Goal: Use online tool/utility: Use online tool/utility

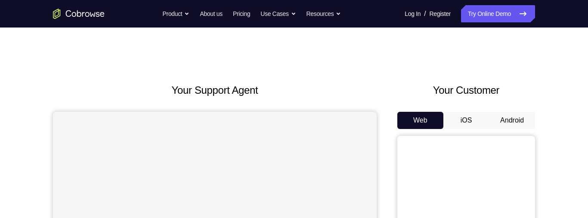
click at [510, 117] on button "Android" at bounding box center [512, 120] width 46 height 17
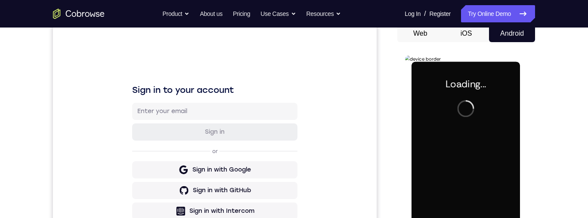
scroll to position [278, 0]
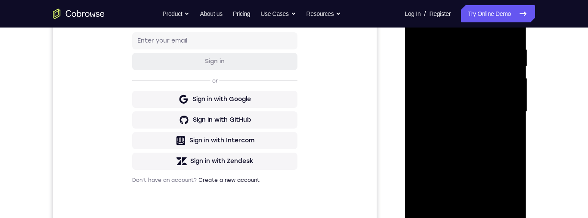
scroll to position [101, 0]
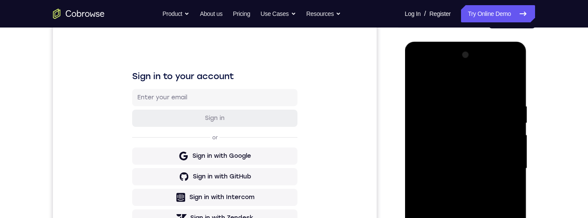
click at [478, 91] on div at bounding box center [465, 168] width 108 height 241
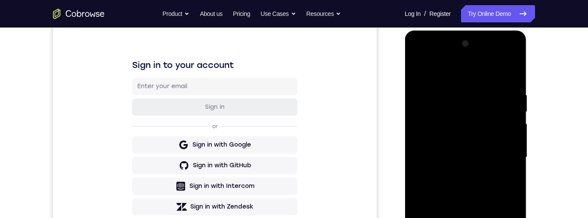
scroll to position [133, 0]
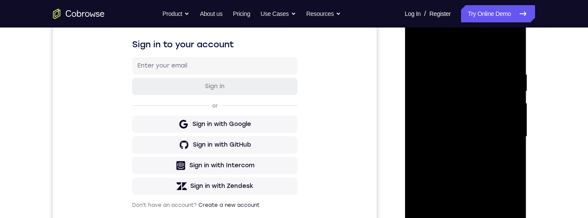
click at [420, 37] on div at bounding box center [465, 136] width 108 height 241
click at [502, 134] on div at bounding box center [465, 136] width 108 height 241
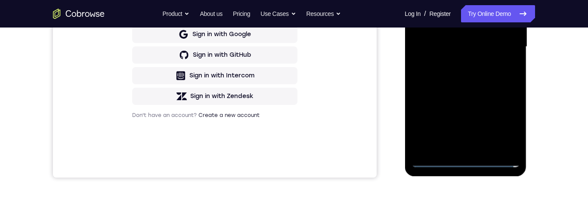
click at [451, 62] on div at bounding box center [465, 46] width 108 height 241
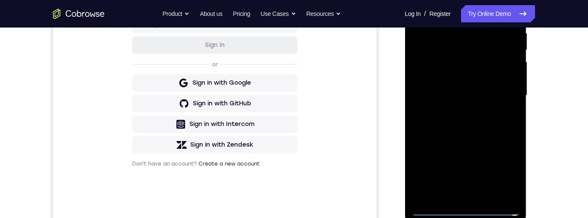
click at [441, 84] on div at bounding box center [465, 95] width 108 height 241
click at [441, 80] on div at bounding box center [465, 95] width 108 height 241
click at [459, 101] on div at bounding box center [465, 95] width 108 height 241
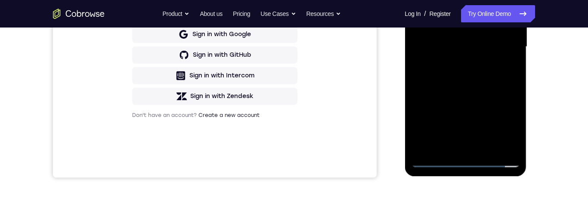
scroll to position [224, 0]
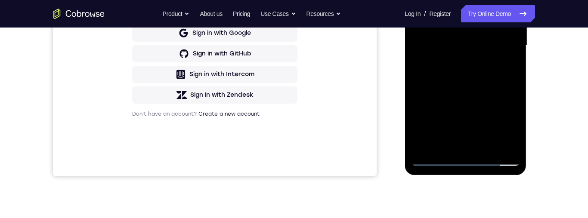
click at [472, 62] on div at bounding box center [465, 45] width 108 height 241
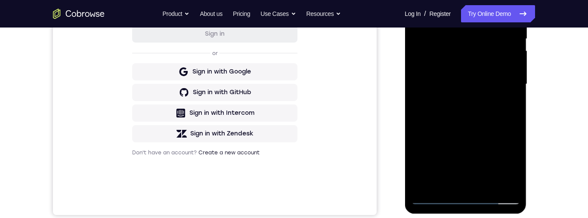
click at [490, 176] on div at bounding box center [465, 84] width 108 height 241
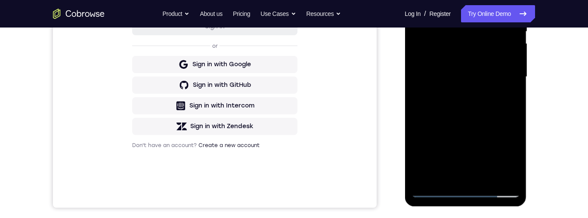
click at [487, 173] on div at bounding box center [465, 77] width 108 height 241
click at [472, 125] on div at bounding box center [465, 77] width 108 height 241
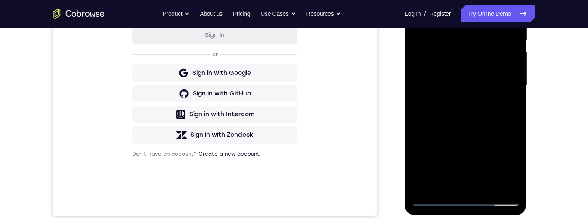
click at [450, 72] on div at bounding box center [465, 85] width 108 height 241
click at [437, 178] on div at bounding box center [465, 85] width 108 height 241
click at [462, 109] on div at bounding box center [465, 85] width 108 height 241
click at [452, 105] on div at bounding box center [465, 85] width 108 height 241
click at [499, 103] on div at bounding box center [465, 85] width 108 height 241
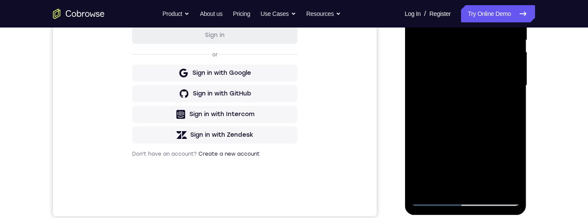
click at [492, 74] on div at bounding box center [465, 85] width 108 height 241
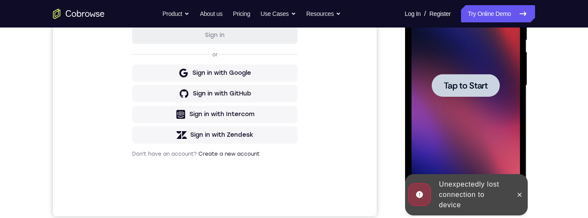
click at [469, 77] on div at bounding box center [465, 85] width 68 height 23
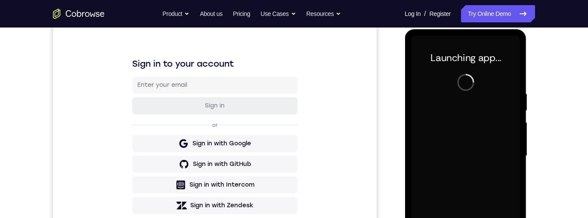
scroll to position [182, 0]
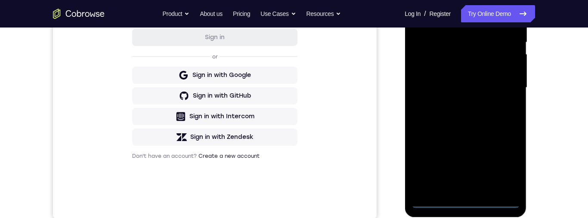
click at [464, 198] on div at bounding box center [465, 87] width 108 height 241
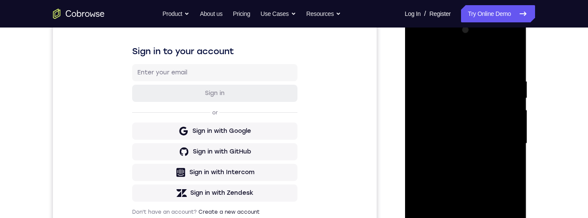
scroll to position [170, 0]
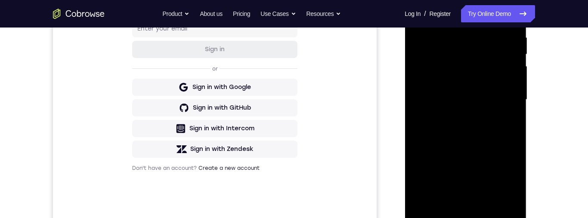
click at [471, 215] on div at bounding box center [465, 99] width 108 height 241
click at [469, 211] on div at bounding box center [465, 99] width 108 height 241
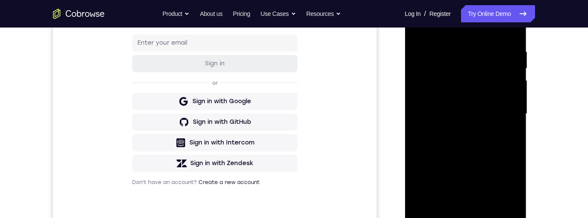
scroll to position [104, 0]
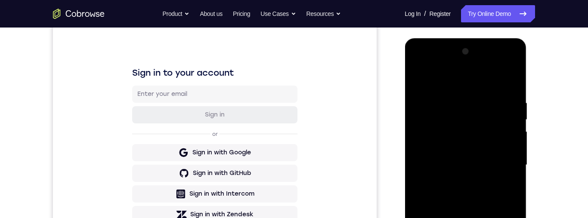
click at [479, 94] on div at bounding box center [465, 165] width 108 height 241
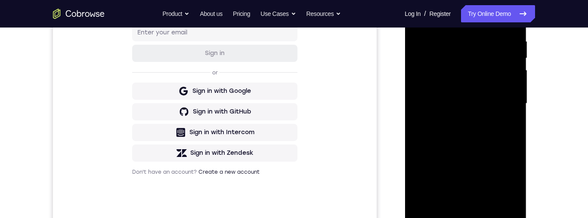
scroll to position [142, 0]
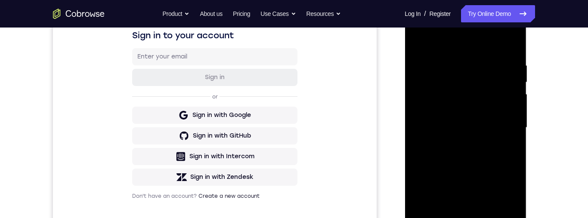
click at [434, 33] on div at bounding box center [465, 127] width 108 height 241
click at [435, 25] on div at bounding box center [465, 127] width 108 height 241
click at [426, 27] on div at bounding box center [465, 127] width 108 height 241
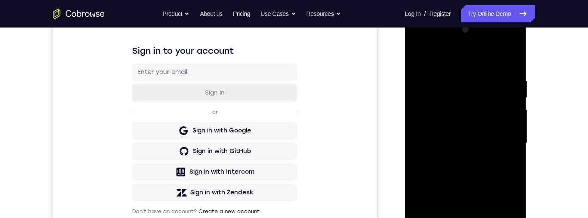
click at [505, 140] on div at bounding box center [465, 143] width 108 height 241
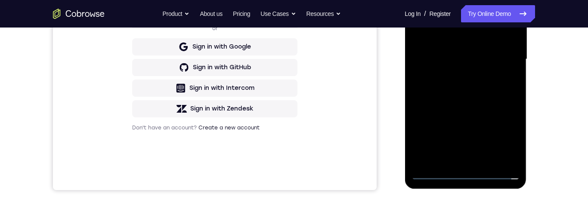
click at [454, 155] on div at bounding box center [465, 59] width 108 height 241
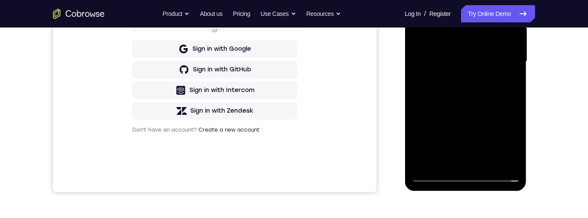
scroll to position [236, 0]
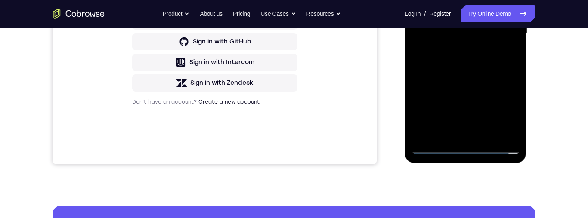
click at [454, 131] on div at bounding box center [465, 33] width 108 height 241
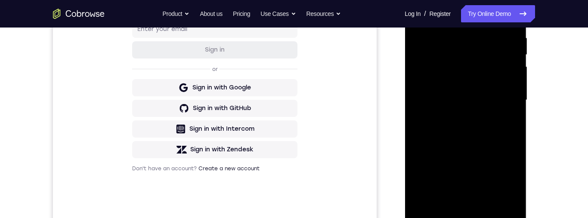
scroll to position [160, 0]
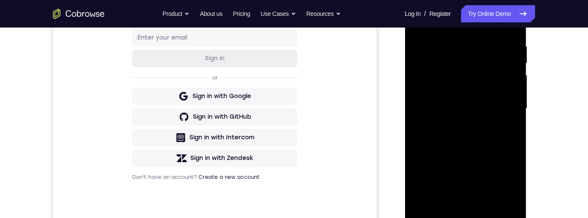
click at [451, 96] on div at bounding box center [465, 108] width 108 height 241
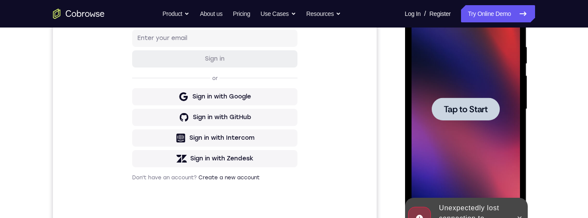
click at [467, 105] on span "Tap to Start" at bounding box center [465, 109] width 44 height 9
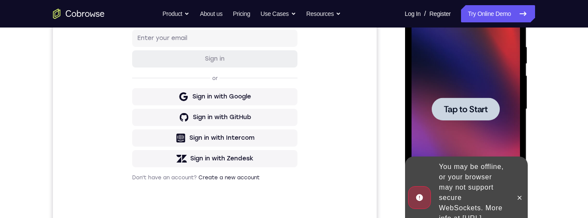
click at [457, 110] on span "Tap to Start" at bounding box center [465, 109] width 44 height 9
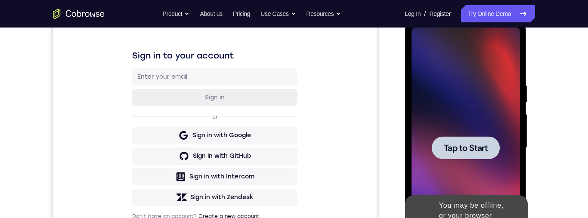
click at [457, 148] on span "Tap to Start" at bounding box center [465, 148] width 44 height 9
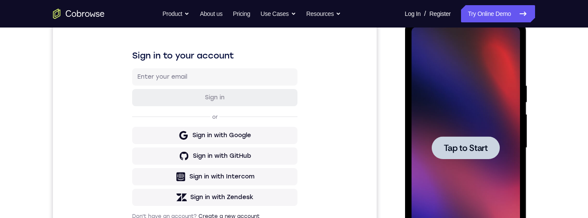
click at [466, 157] on div at bounding box center [465, 147] width 68 height 23
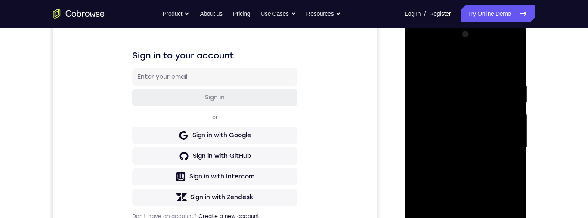
scroll to position [184, 0]
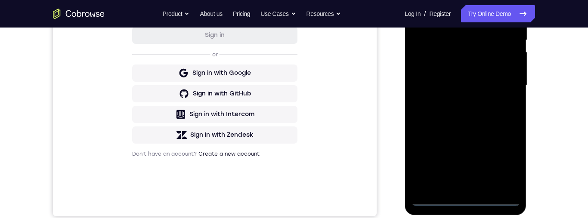
click at [463, 198] on div at bounding box center [465, 85] width 108 height 241
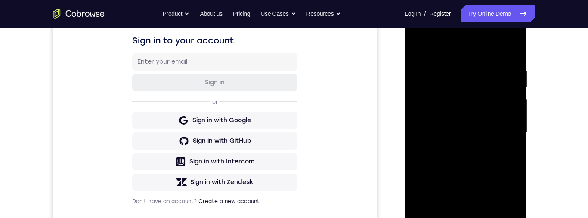
scroll to position [108, 0]
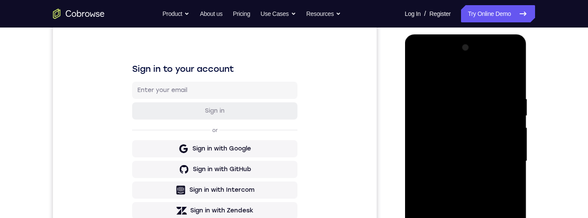
click at [478, 84] on div at bounding box center [465, 161] width 108 height 241
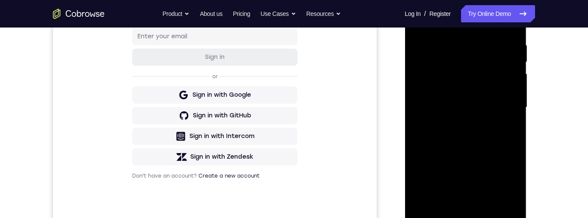
scroll to position [92, 0]
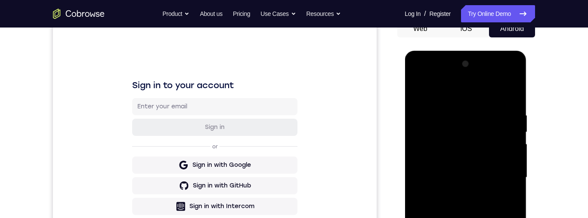
click at [435, 94] on div at bounding box center [465, 177] width 108 height 241
click at [438, 77] on div at bounding box center [465, 177] width 108 height 241
click at [503, 174] on div at bounding box center [465, 177] width 108 height 241
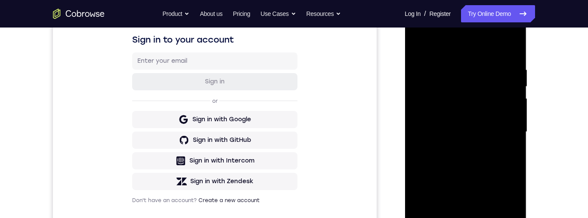
scroll to position [148, 0]
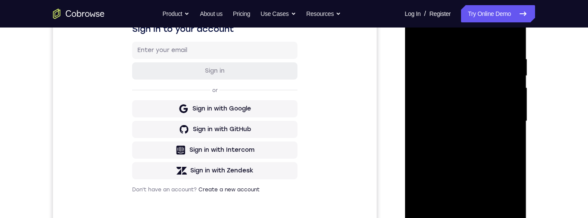
click at [453, 218] on div at bounding box center [465, 121] width 108 height 241
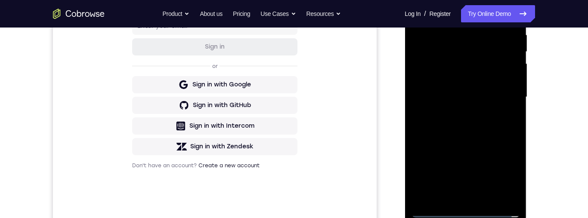
click at [432, 91] on div at bounding box center [465, 97] width 108 height 241
click at [440, 83] on div at bounding box center [465, 97] width 108 height 241
click at [463, 96] on div at bounding box center [465, 97] width 108 height 241
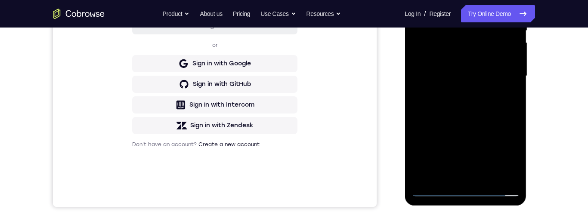
scroll to position [195, 0]
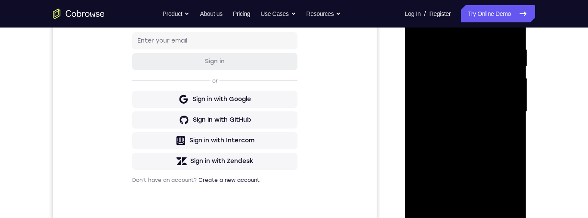
click at [555, 201] on div "Your Support Agent Your Customer Web iOS Android Next Steps We’d be happy to gi…" at bounding box center [294, 154] width 551 height 568
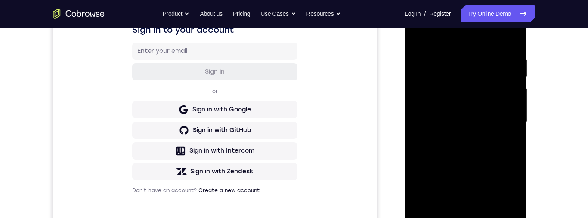
scroll to position [194, 0]
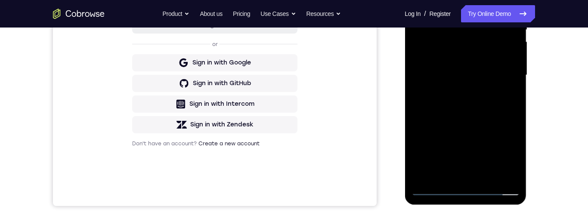
click at [470, 107] on div at bounding box center [465, 75] width 108 height 241
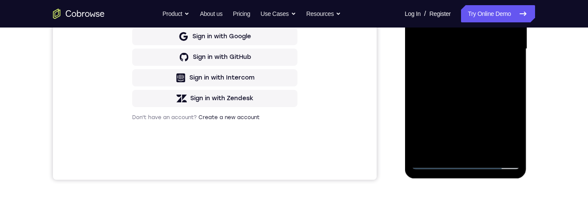
click at [487, 146] on div at bounding box center [465, 49] width 108 height 241
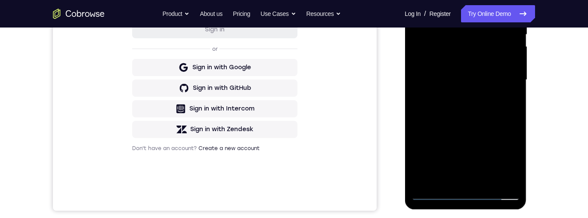
scroll to position [179, 0]
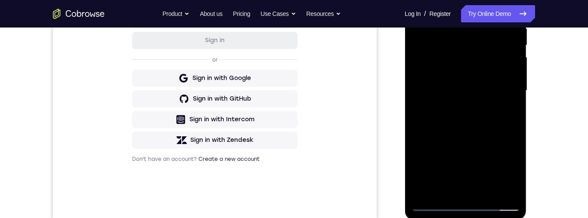
click at [468, 139] on div at bounding box center [465, 90] width 108 height 241
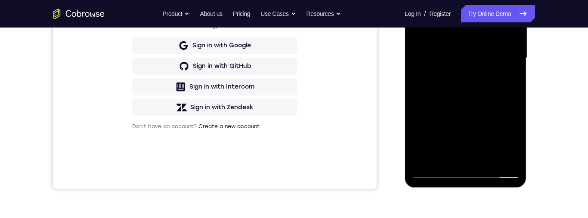
click at [451, 68] on div at bounding box center [465, 58] width 108 height 241
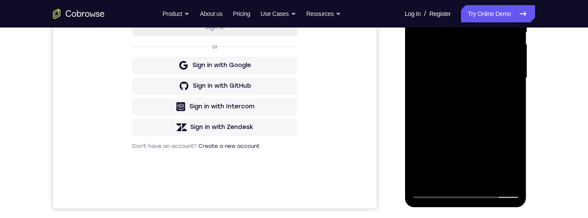
scroll to position [194, 0]
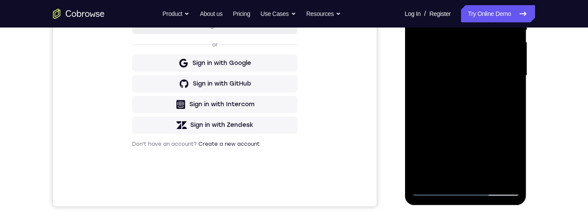
click at [506, 96] on div at bounding box center [465, 75] width 108 height 241
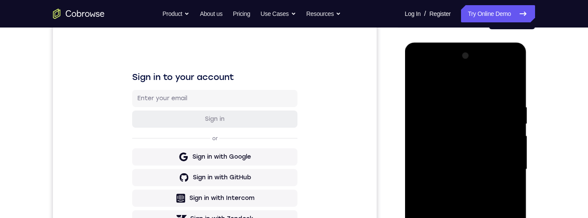
scroll to position [120, 0]
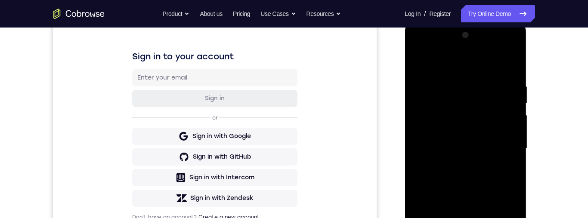
click at [417, 63] on div at bounding box center [465, 148] width 108 height 241
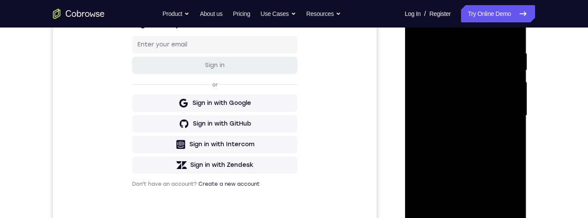
click at [440, 120] on div at bounding box center [465, 115] width 108 height 241
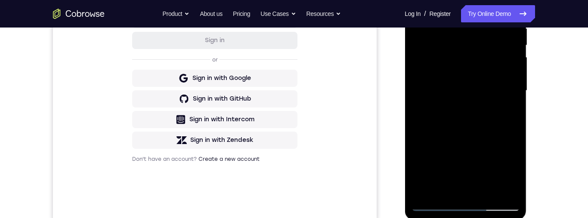
scroll to position [182, 0]
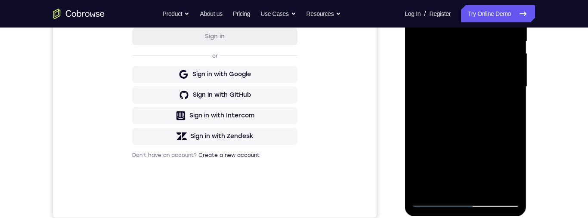
click at [506, 108] on div at bounding box center [465, 86] width 108 height 241
click at [424, 105] on div at bounding box center [465, 86] width 108 height 241
click at [422, 106] on div at bounding box center [465, 86] width 108 height 241
click at [424, 110] on div at bounding box center [465, 86] width 108 height 241
click at [422, 107] on div at bounding box center [465, 86] width 108 height 241
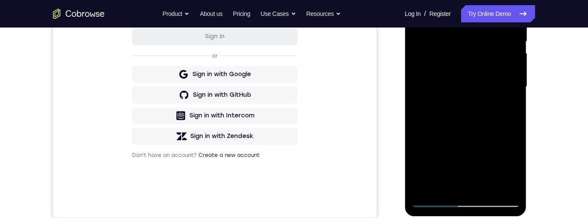
click at [421, 106] on div at bounding box center [465, 86] width 108 height 241
click at [429, 107] on div at bounding box center [465, 86] width 108 height 241
click at [556, 95] on div "Your Support Agent Your Customer Web iOS Android Next Steps We’d be happy to gi…" at bounding box center [294, 129] width 551 height 568
click at [506, 111] on div at bounding box center [465, 86] width 108 height 241
click at [510, 107] on div at bounding box center [465, 86] width 108 height 241
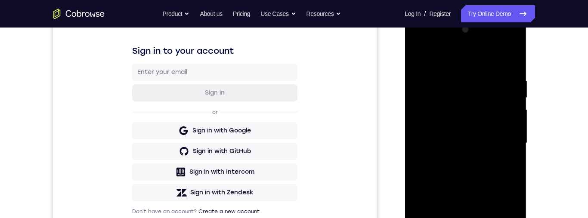
scroll to position [86, 0]
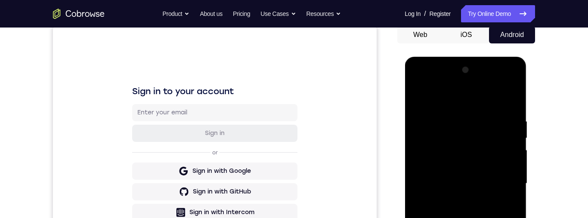
click at [420, 97] on div at bounding box center [465, 183] width 108 height 241
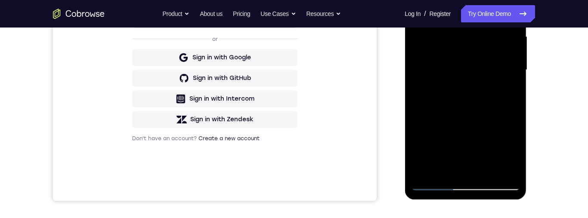
scroll to position [209, 0]
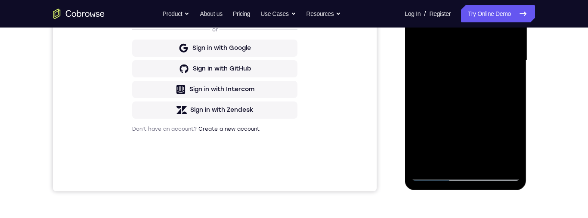
click at [450, 144] on div at bounding box center [465, 60] width 108 height 241
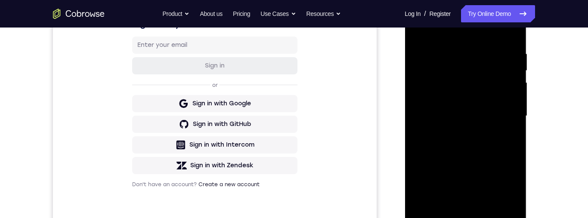
scroll to position [133, 0]
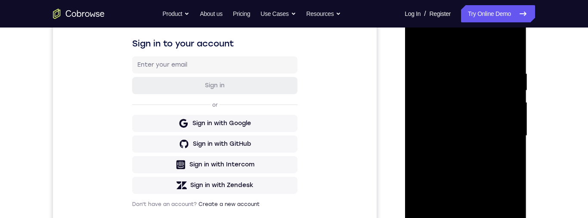
click at [411, 48] on div at bounding box center [465, 135] width 108 height 241
click at [418, 54] on div at bounding box center [465, 135] width 108 height 241
click at [464, 218] on div at bounding box center [465, 135] width 108 height 241
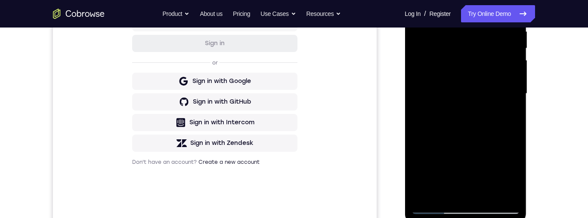
click at [464, 205] on div at bounding box center [465, 93] width 108 height 241
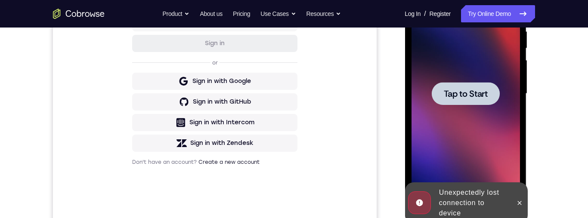
click at [472, 99] on div at bounding box center [465, 93] width 68 height 23
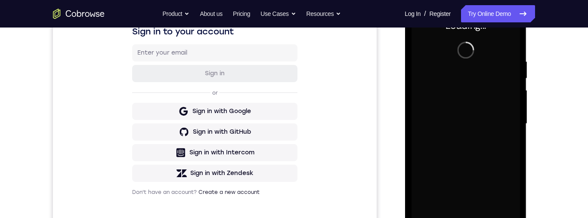
scroll to position [150, 0]
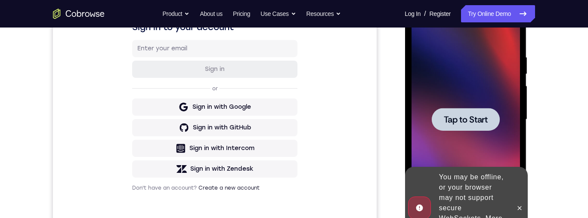
click at [482, 119] on span "Tap to Start" at bounding box center [465, 119] width 44 height 9
click at [491, 108] on div at bounding box center [465, 119] width 68 height 23
click at [501, 91] on div at bounding box center [465, 119] width 108 height 241
click at [481, 120] on span "Tap to Start" at bounding box center [465, 119] width 44 height 9
click at [482, 52] on div at bounding box center [465, 119] width 108 height 241
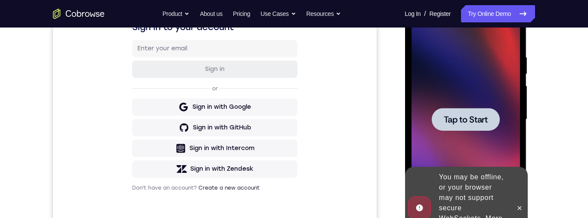
click at [466, 122] on span "Tap to Start" at bounding box center [465, 119] width 44 height 9
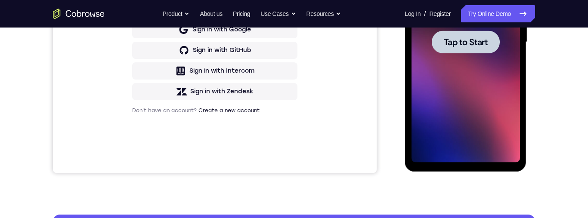
click at [477, 112] on div at bounding box center [465, 42] width 108 height 241
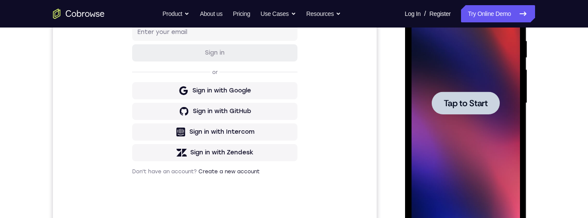
click at [468, 103] on span "Tap to Start" at bounding box center [465, 103] width 44 height 9
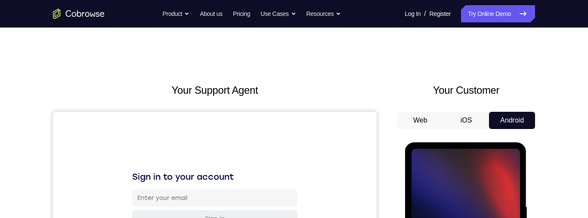
scroll to position [50, 0]
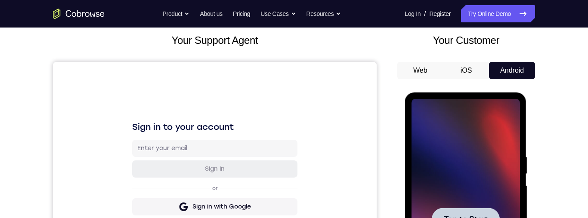
click at [474, 218] on span "Tap to Start" at bounding box center [465, 219] width 44 height 9
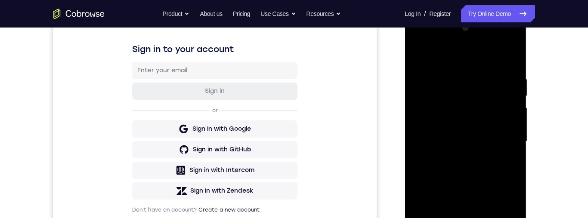
scroll to position [211, 0]
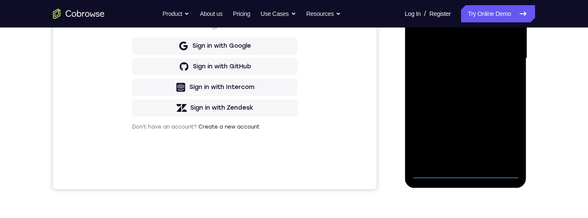
click at [462, 169] on div at bounding box center [465, 58] width 108 height 241
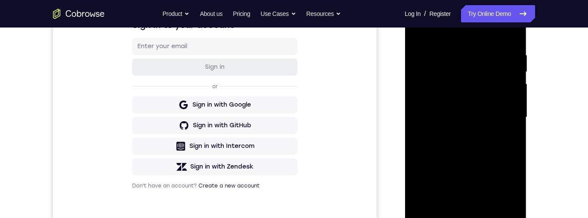
scroll to position [175, 0]
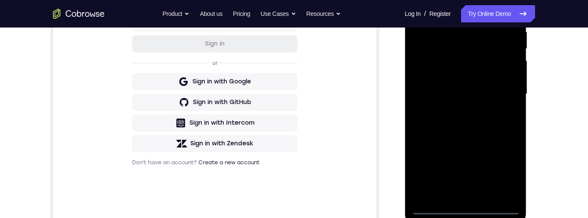
click at [462, 208] on div at bounding box center [465, 94] width 108 height 241
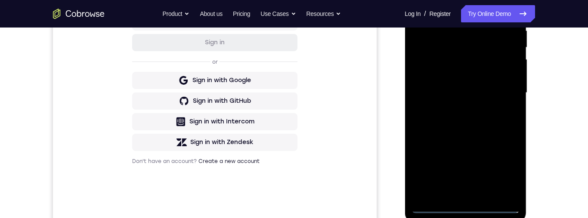
scroll to position [107, 0]
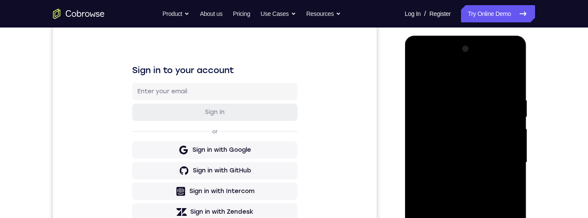
click at [477, 82] on div at bounding box center [465, 162] width 108 height 241
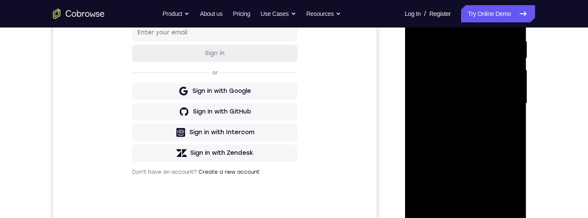
scroll to position [55, 0]
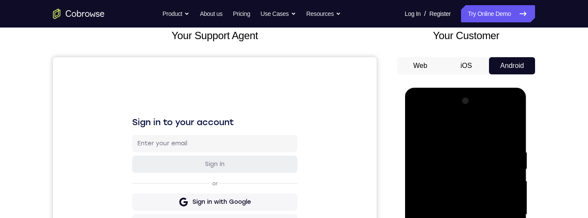
click at [440, 129] on div at bounding box center [465, 214] width 108 height 241
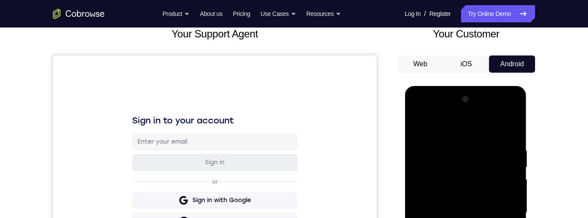
scroll to position [77, 0]
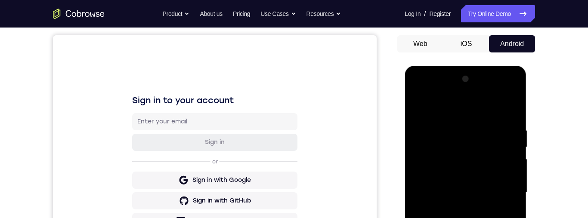
click at [499, 185] on div at bounding box center [465, 192] width 108 height 241
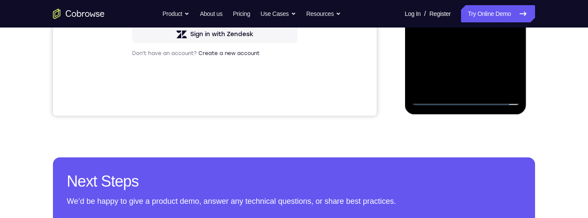
scroll to position [198, 0]
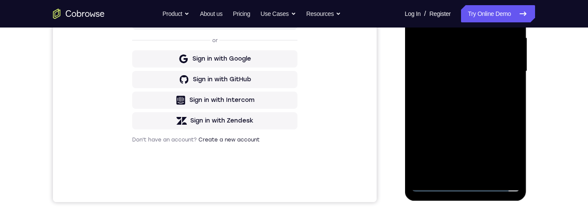
click at [463, 63] on div at bounding box center [465, 71] width 108 height 241
click at [449, 60] on div at bounding box center [465, 71] width 108 height 241
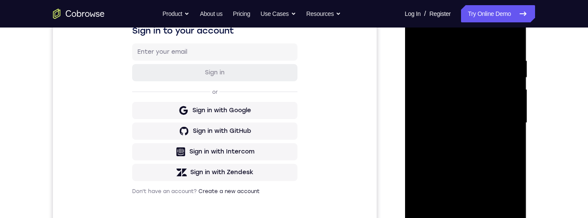
click at [463, 84] on div at bounding box center [465, 123] width 108 height 241
click at [442, 105] on div at bounding box center [465, 123] width 108 height 241
click at [451, 123] on div at bounding box center [465, 123] width 108 height 241
click at [472, 151] on div at bounding box center [465, 123] width 108 height 241
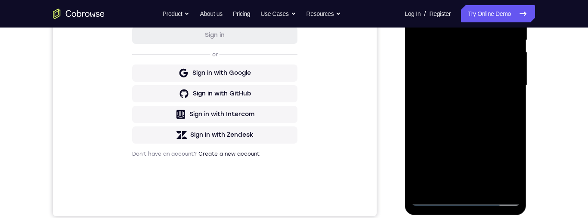
scroll to position [166, 0]
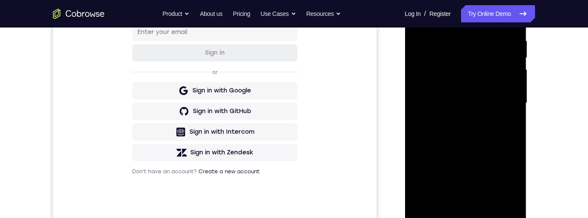
click at [469, 137] on div at bounding box center [465, 103] width 108 height 241
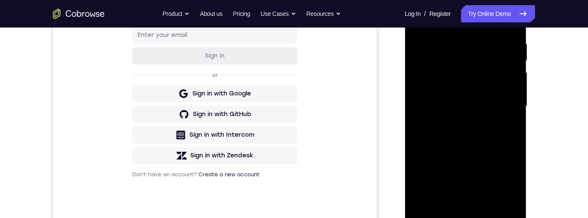
click at [469, 139] on div at bounding box center [465, 106] width 108 height 241
click at [480, 140] on div at bounding box center [465, 106] width 108 height 241
click at [470, 139] on div at bounding box center [465, 106] width 108 height 241
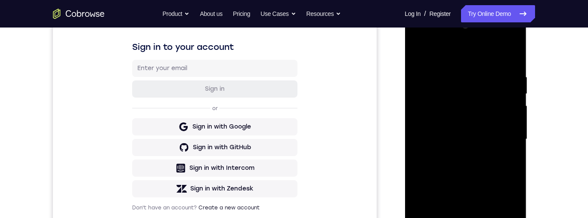
click at [513, 61] on div at bounding box center [465, 139] width 108 height 241
click at [512, 64] on div at bounding box center [465, 139] width 108 height 241
click at [466, 173] on div at bounding box center [465, 139] width 108 height 241
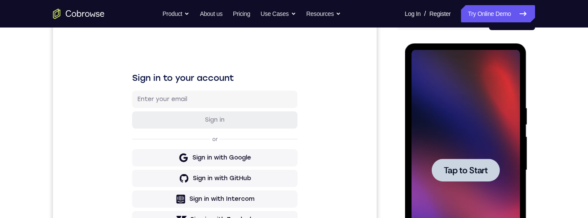
scroll to position [120, 0]
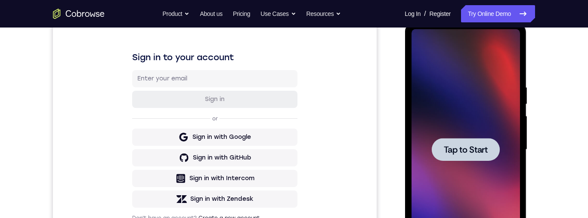
click at [466, 154] on span "Tap to Start" at bounding box center [465, 149] width 44 height 9
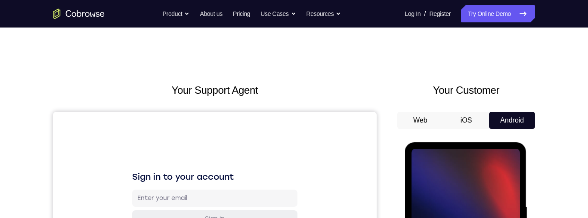
scroll to position [101, 0]
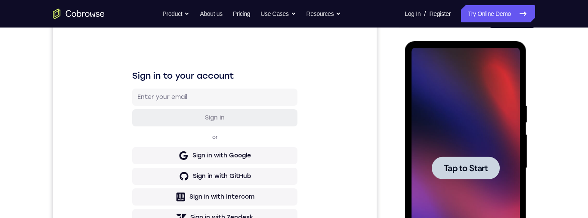
click at [466, 164] on span "Tap to Start" at bounding box center [465, 168] width 44 height 9
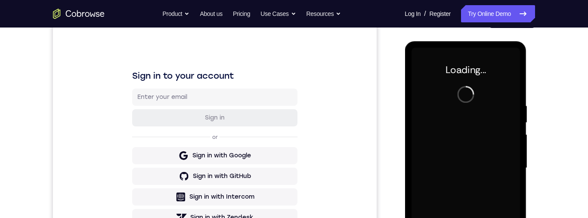
scroll to position [117, 0]
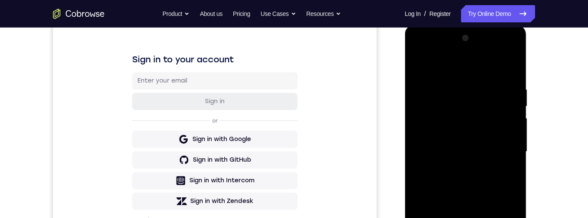
click at [509, 173] on div at bounding box center [465, 151] width 108 height 241
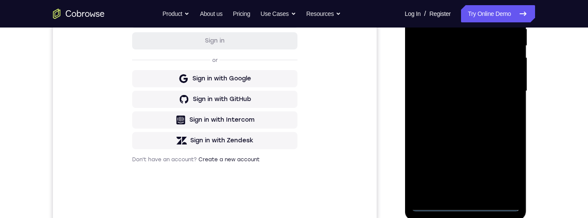
scroll to position [241, 0]
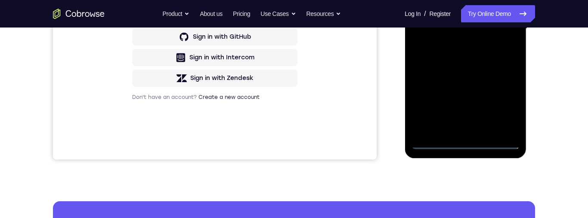
click at [463, 142] on div at bounding box center [465, 28] width 108 height 241
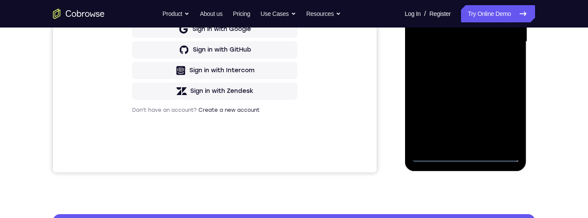
scroll to position [231, 0]
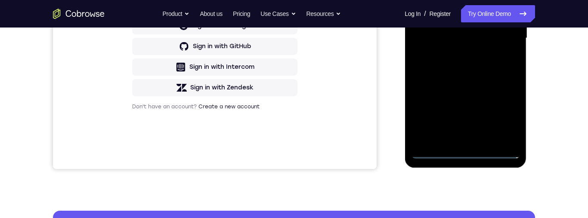
click at [463, 153] on div at bounding box center [465, 38] width 108 height 241
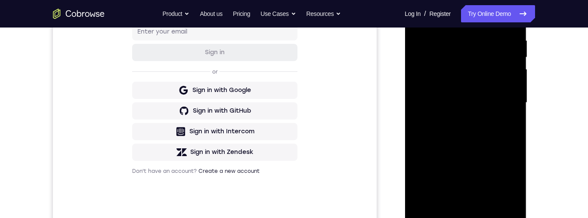
scroll to position [133, 0]
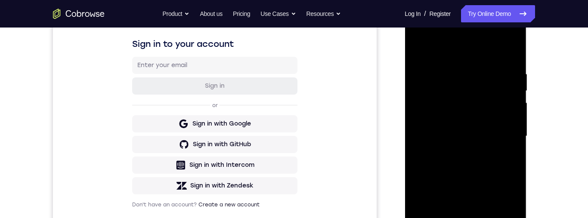
click at [465, 218] on div at bounding box center [465, 136] width 108 height 241
click at [464, 218] on div at bounding box center [465, 136] width 108 height 241
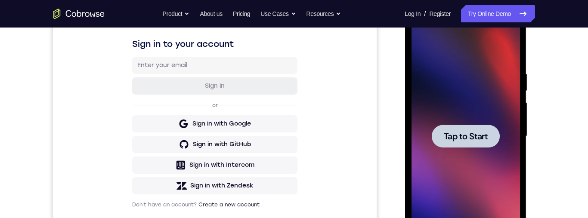
scroll to position [203, 0]
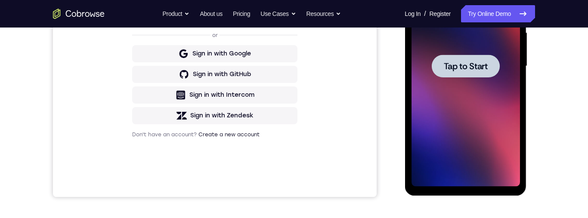
click at [478, 65] on span "Tap to Start" at bounding box center [465, 66] width 44 height 9
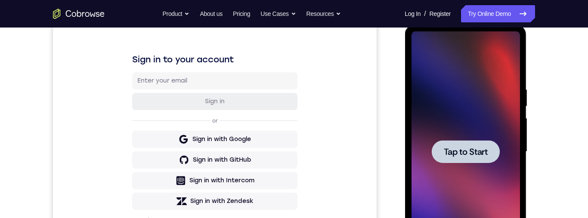
scroll to position [117, 0]
click at [473, 145] on div at bounding box center [465, 152] width 68 height 23
click at [475, 148] on span "Tap to Start" at bounding box center [465, 152] width 44 height 9
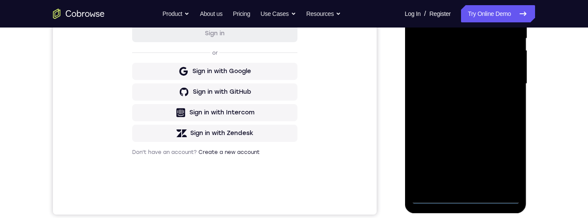
scroll to position [246, 0]
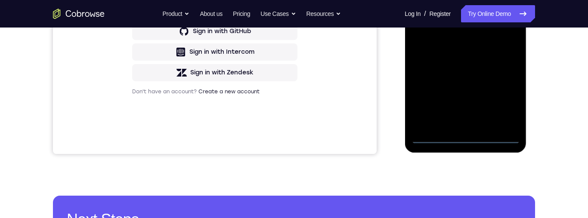
click at [462, 135] on div at bounding box center [465, 23] width 108 height 241
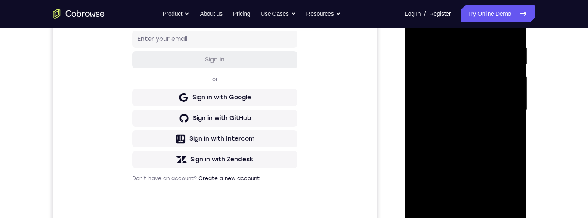
scroll to position [120, 0]
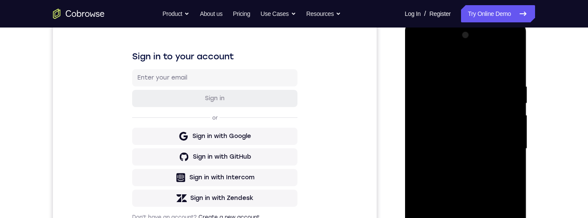
click at [480, 72] on div at bounding box center [465, 148] width 108 height 241
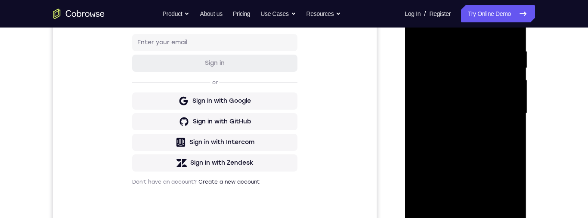
scroll to position [115, 0]
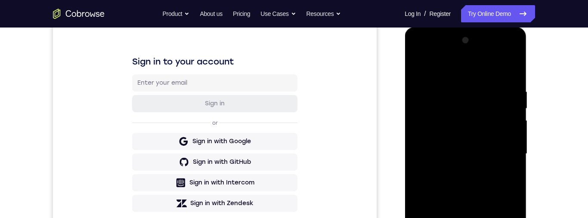
click at [435, 66] on div at bounding box center [465, 154] width 108 height 241
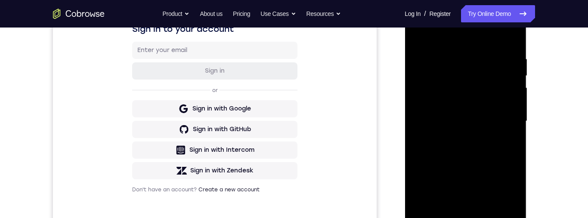
click at [500, 119] on div at bounding box center [465, 121] width 108 height 241
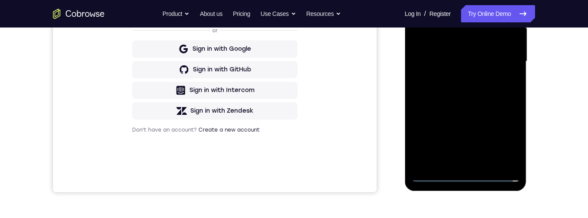
scroll to position [188, 0]
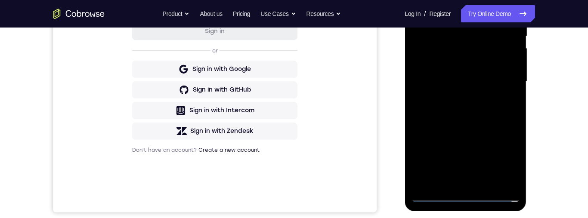
click at [456, 99] on div at bounding box center [465, 81] width 108 height 241
click at [455, 96] on div at bounding box center [465, 81] width 108 height 241
click at [469, 74] on div at bounding box center [465, 81] width 108 height 241
click at [468, 73] on div at bounding box center [465, 81] width 108 height 241
click at [452, 76] on div at bounding box center [465, 81] width 108 height 241
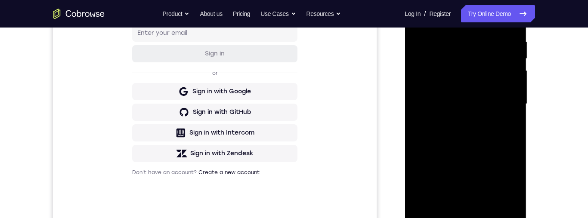
click at [449, 96] on div at bounding box center [465, 104] width 108 height 241
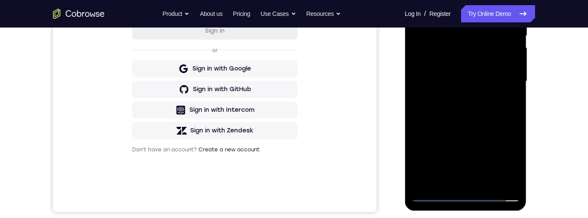
click at [441, 71] on div at bounding box center [465, 81] width 108 height 241
click at [434, 47] on div at bounding box center [465, 81] width 108 height 241
click at [432, 47] on div at bounding box center [465, 81] width 108 height 241
click at [432, 45] on div at bounding box center [465, 81] width 108 height 241
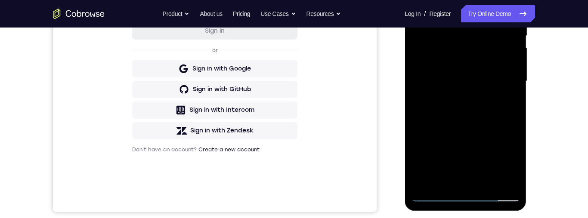
click at [432, 63] on div at bounding box center [465, 81] width 108 height 241
click at [462, 81] on div at bounding box center [465, 81] width 108 height 241
click at [467, 109] on div at bounding box center [465, 81] width 108 height 241
click at [466, 110] on div at bounding box center [465, 81] width 108 height 241
click at [462, 109] on div at bounding box center [465, 81] width 108 height 241
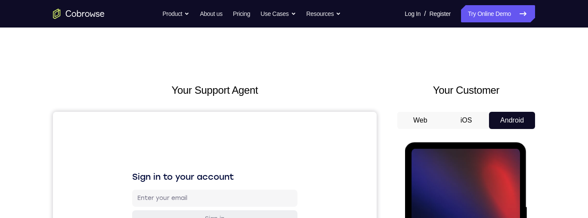
scroll to position [106, 0]
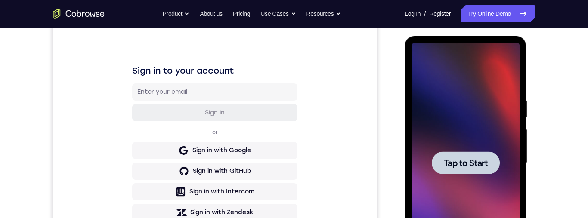
click at [464, 163] on span "Tap to Start" at bounding box center [465, 163] width 44 height 9
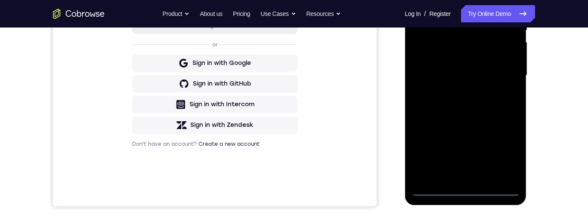
scroll to position [0, 0]
